Goal: Transaction & Acquisition: Book appointment/travel/reservation

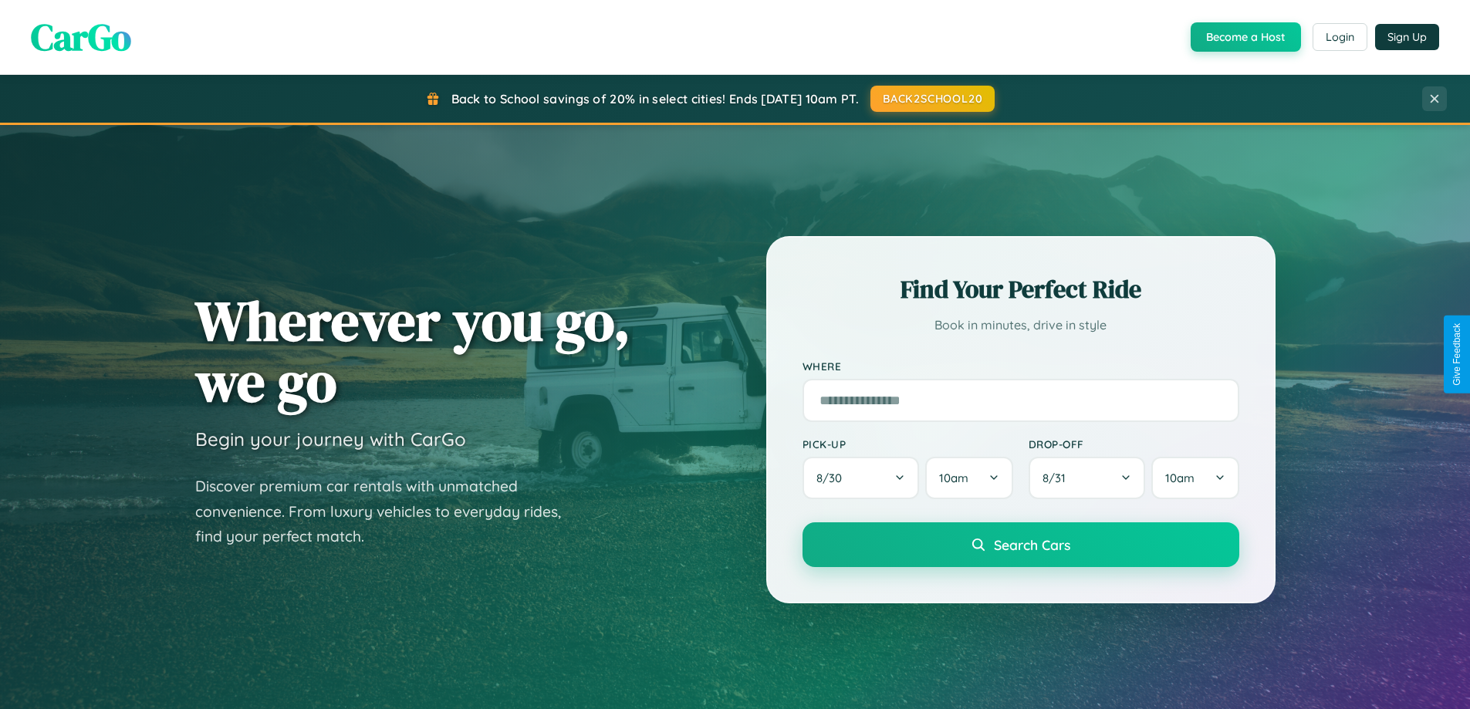
scroll to position [2969, 0]
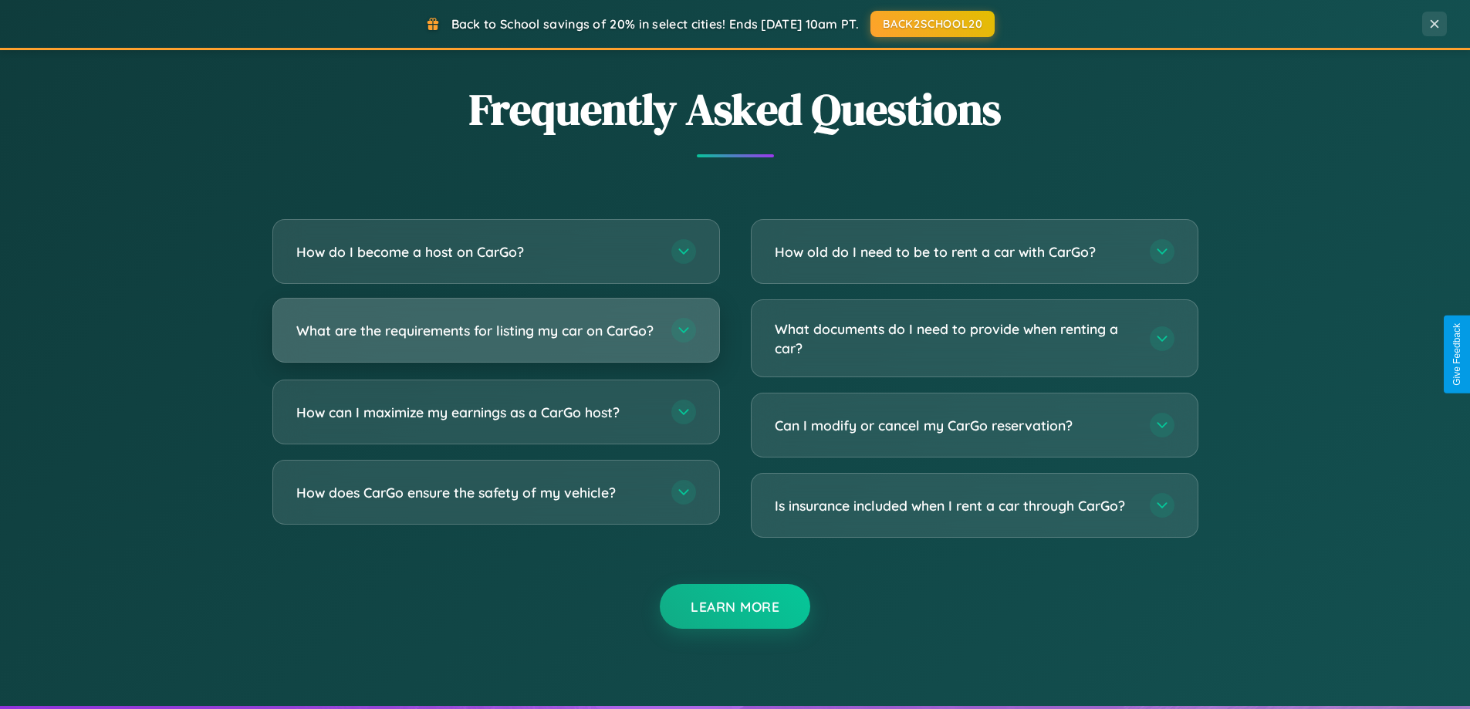
click at [495, 336] on h3 "What are the requirements for listing my car on CarGo?" at bounding box center [476, 330] width 360 height 19
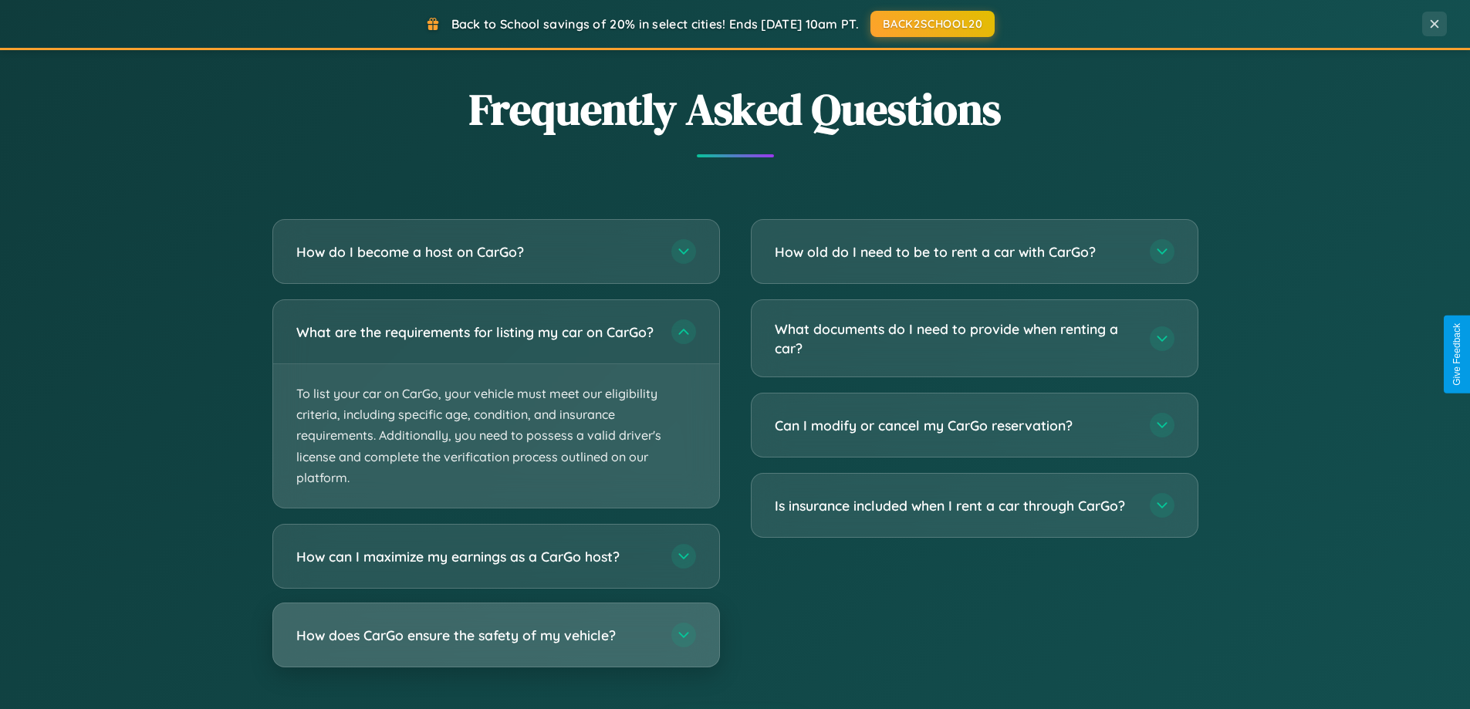
click at [495, 645] on h3 "How does CarGo ensure the safety of my vehicle?" at bounding box center [476, 635] width 360 height 19
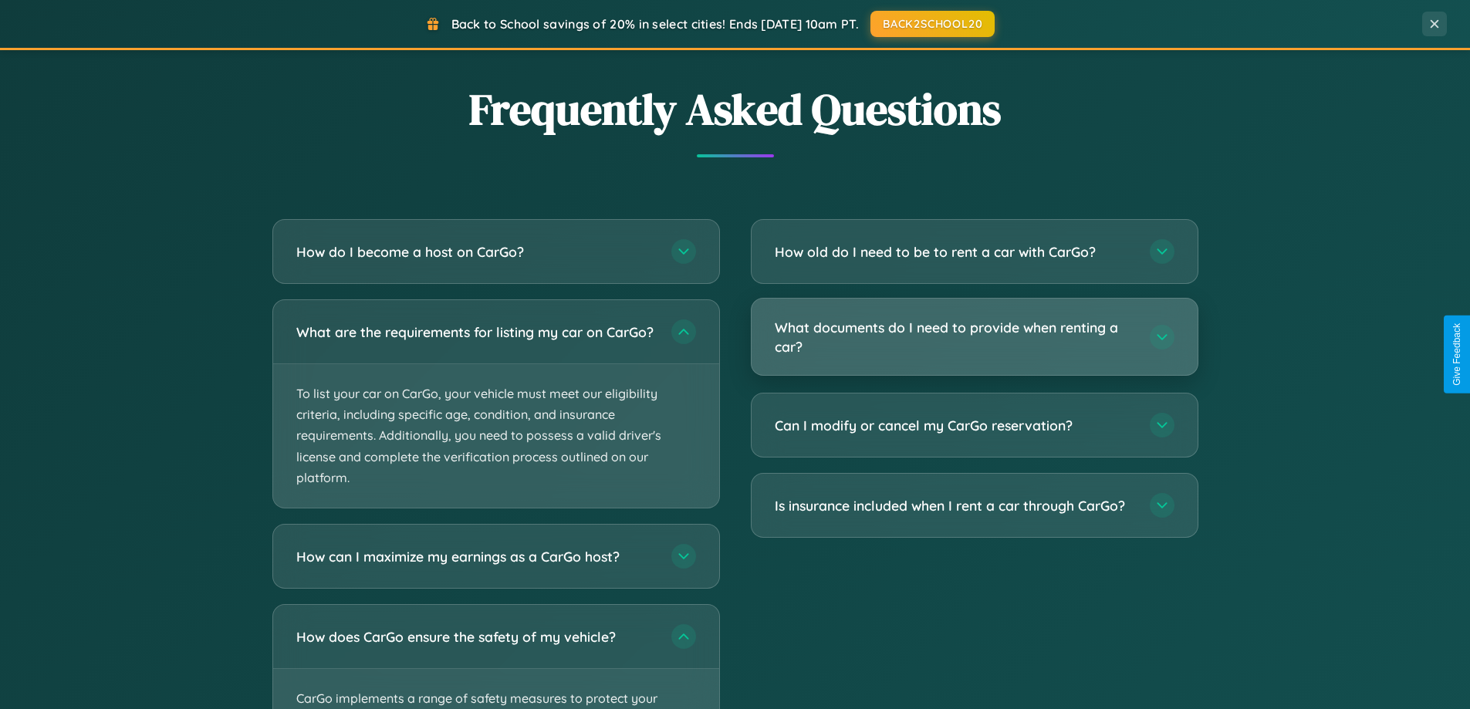
click at [974, 338] on h3 "What documents do I need to provide when renting a car?" at bounding box center [955, 337] width 360 height 38
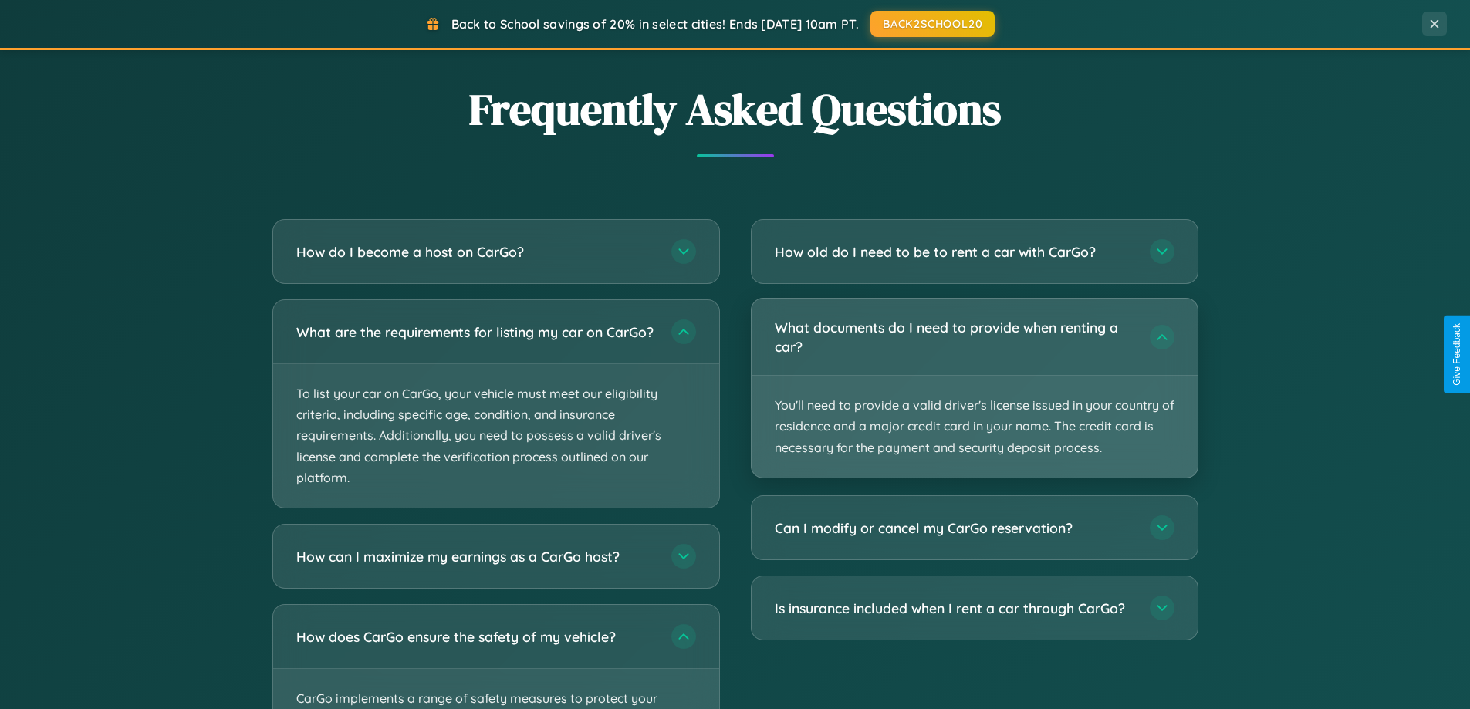
click at [974, 387] on p "You'll need to provide a valid driver's license issued in your country of resid…" at bounding box center [974, 427] width 446 height 102
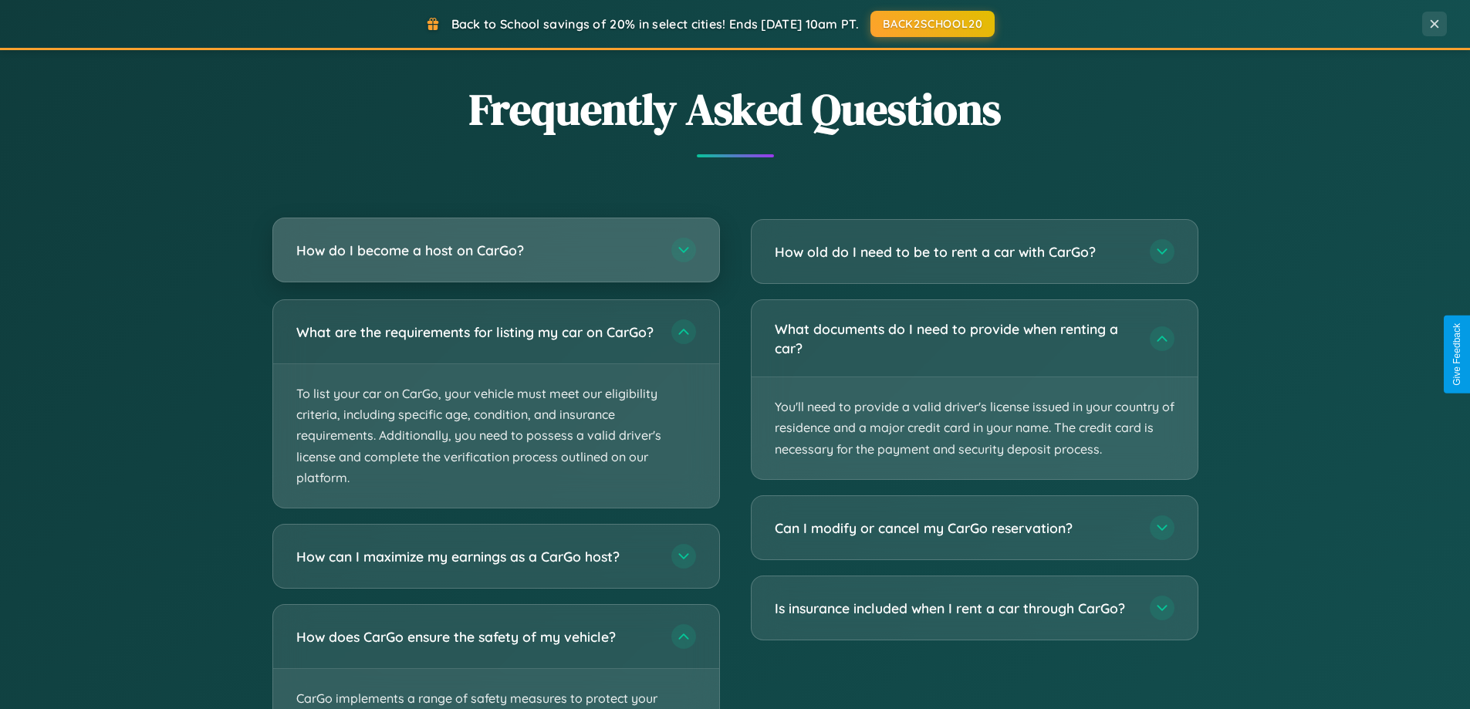
click at [495, 250] on h3 "How do I become a host on CarGo?" at bounding box center [476, 250] width 360 height 19
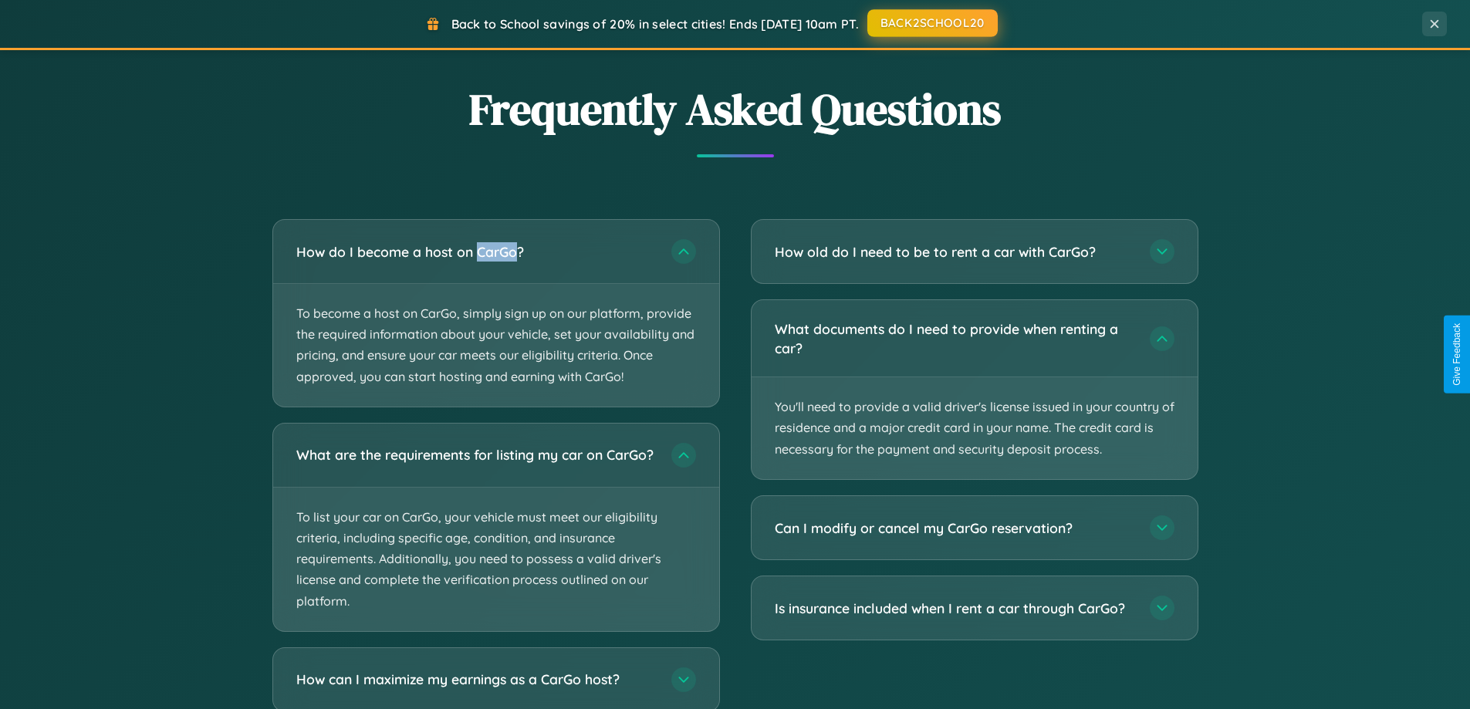
click at [931, 23] on button "BACK2SCHOOL20" at bounding box center [932, 23] width 130 height 28
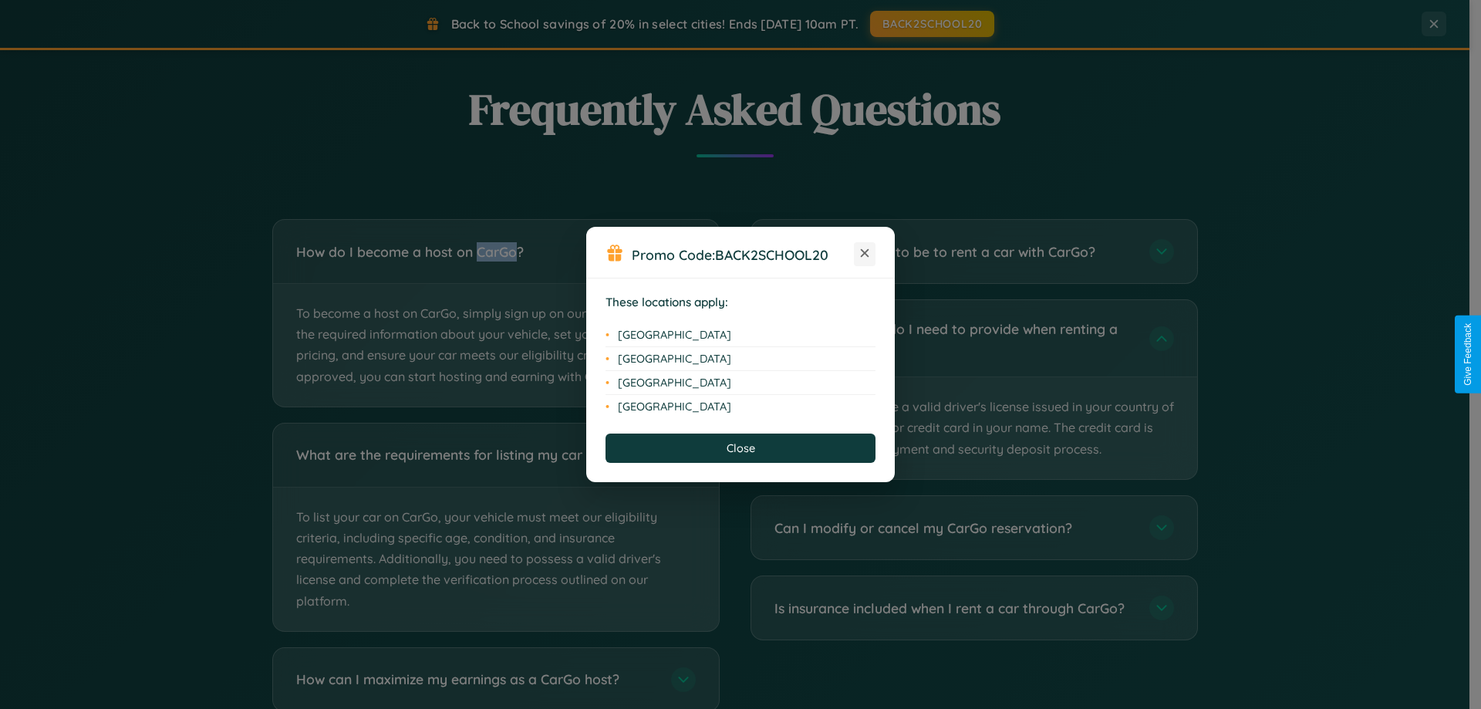
click at [865, 254] on icon at bounding box center [865, 253] width 8 height 8
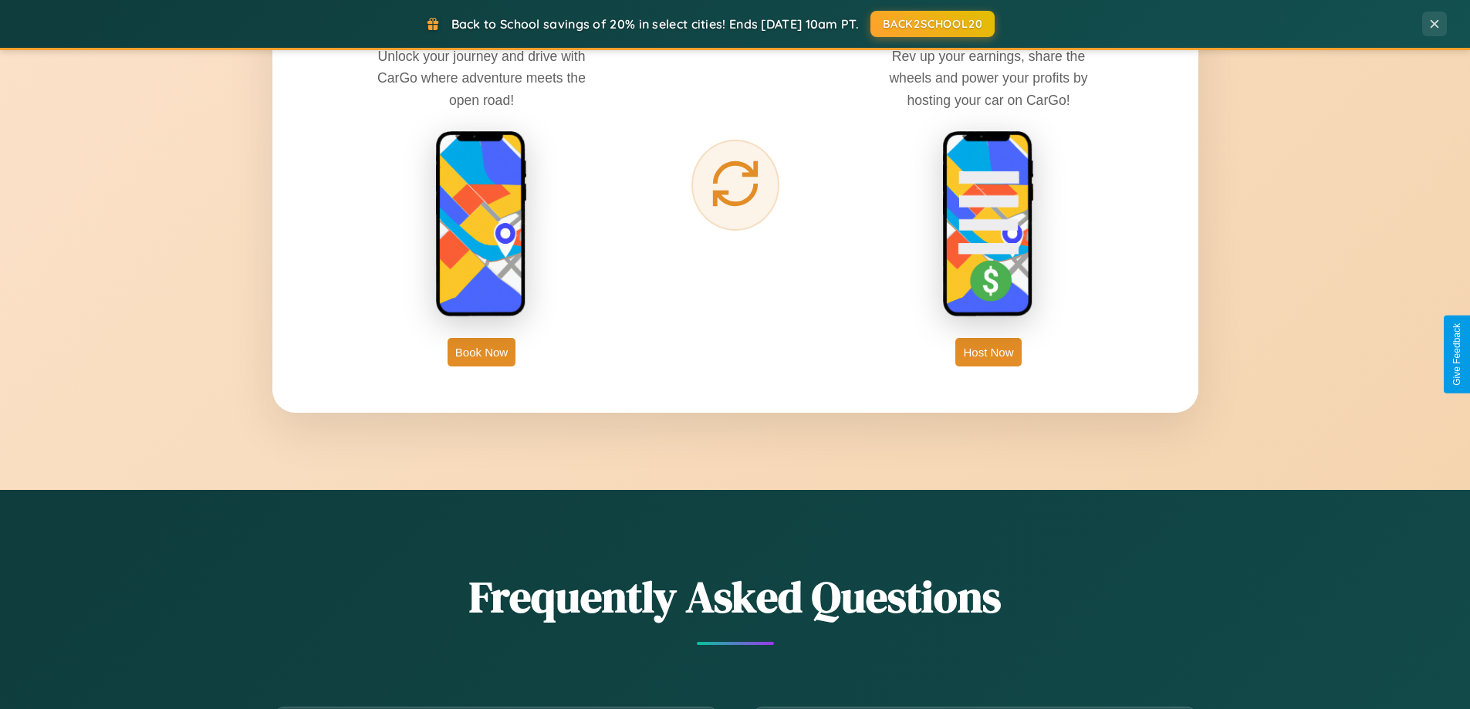
scroll to position [2479, 0]
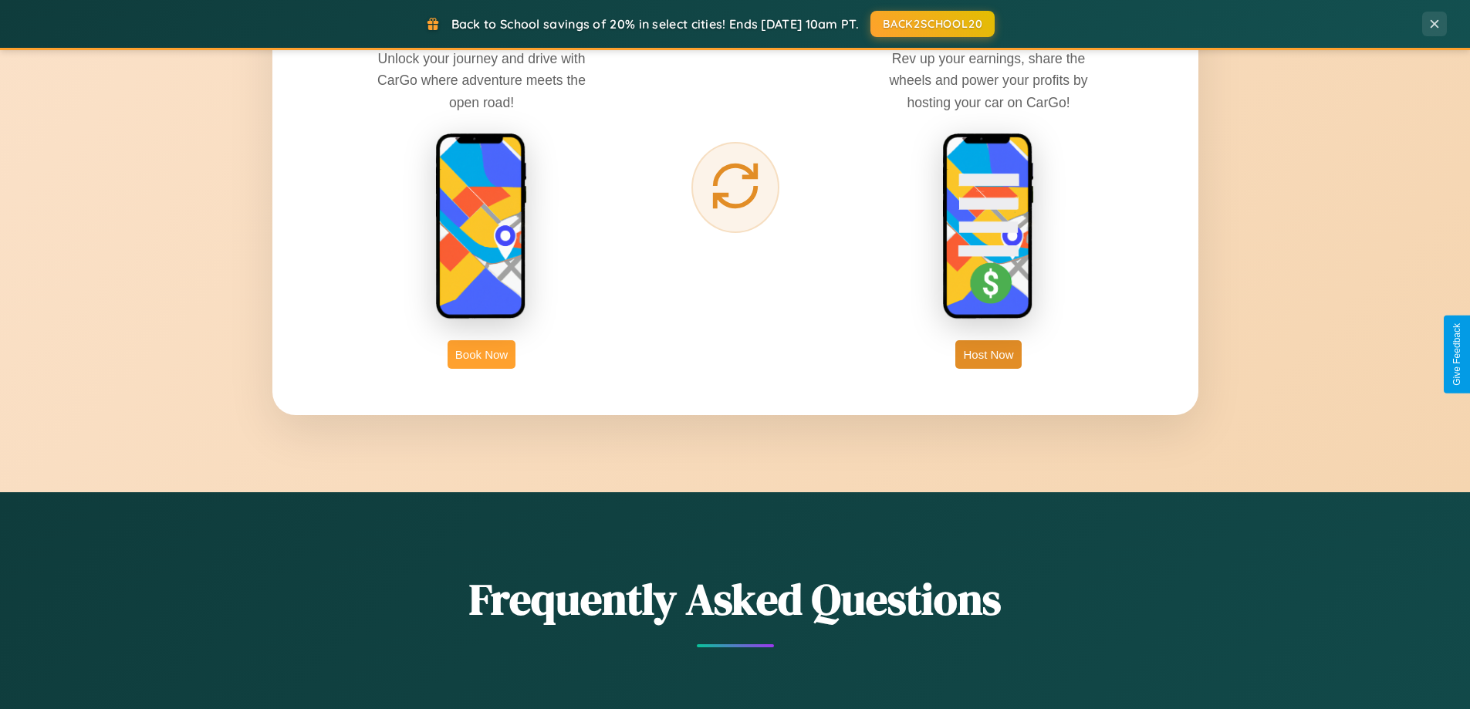
click at [481, 354] on button "Book Now" at bounding box center [481, 354] width 68 height 29
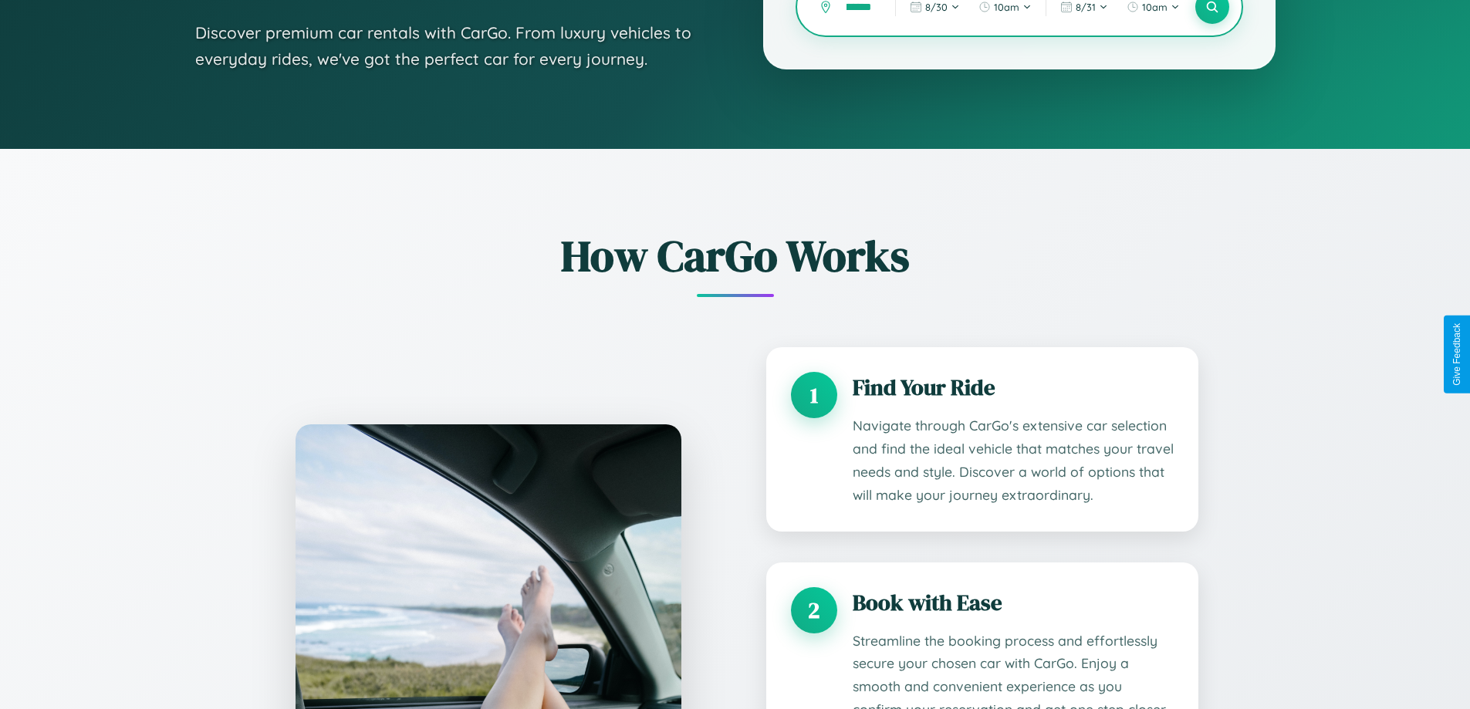
scroll to position [0, 48]
type input "**********"
click at [1211, 12] on icon at bounding box center [1211, 7] width 15 height 15
